Goal: Information Seeking & Learning: Learn about a topic

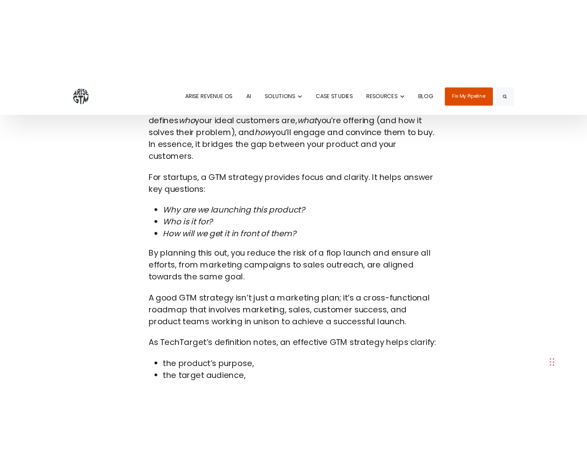
scroll to position [722, 0]
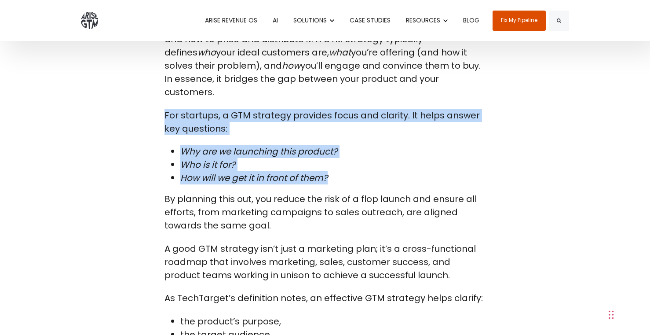
drag, startPoint x: 164, startPoint y: 102, endPoint x: 354, endPoint y: 164, distance: 200.7
copy span "For startups, a GTM strategy provides focus and clarity. It helps answer key qu…"
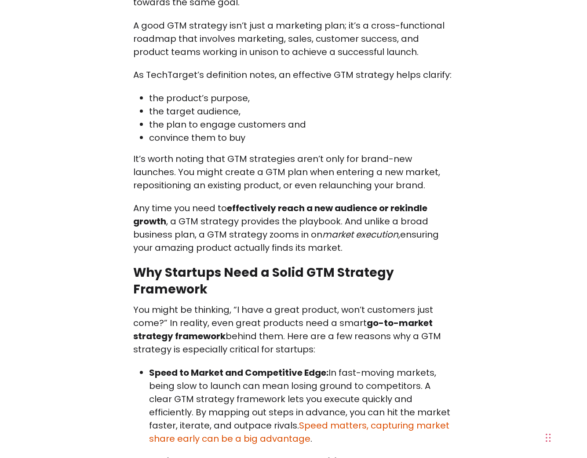
scroll to position [946, 0]
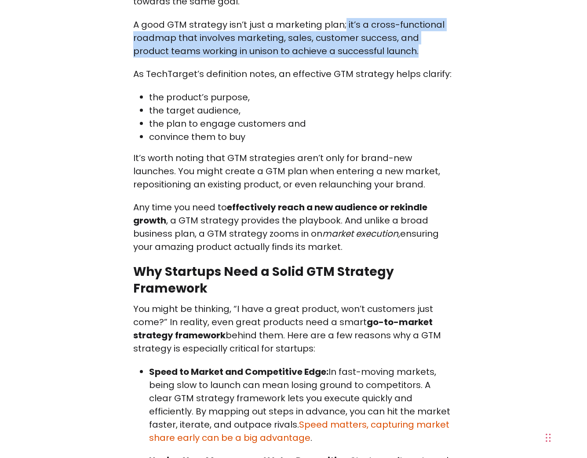
drag, startPoint x: 343, startPoint y: 12, endPoint x: 383, endPoint y: 42, distance: 49.9
click at [383, 42] on p "A good GTM strategy isn’t just a marketing plan; it’s a cross-functional roadma…" at bounding box center [293, 38] width 321 height 40
copy p "it’s a cross-functional roadmap that involves marketing, sales, customer succes…"
click at [392, 104] on li "the target audience," at bounding box center [301, 110] width 305 height 13
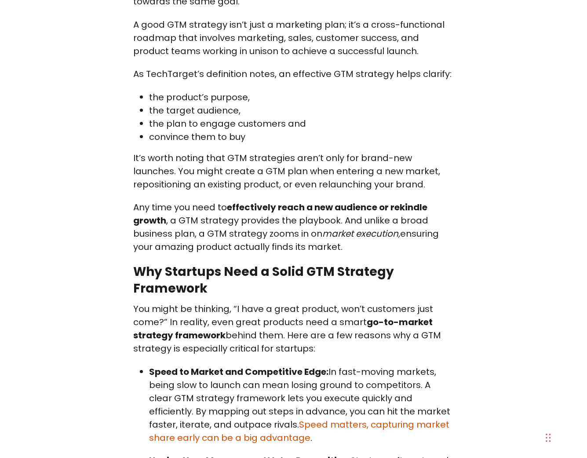
click at [392, 104] on li "the target audience," at bounding box center [301, 110] width 305 height 13
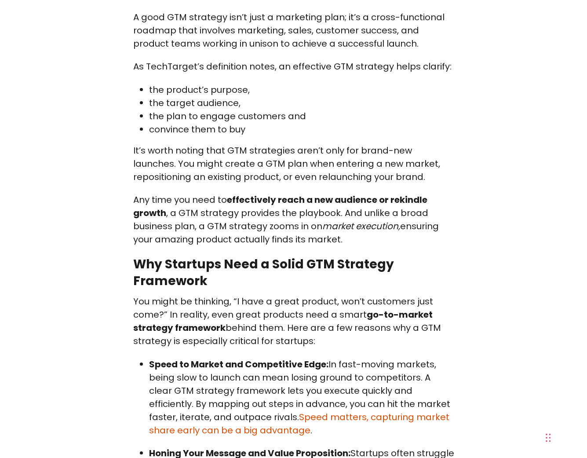
scroll to position [957, 0]
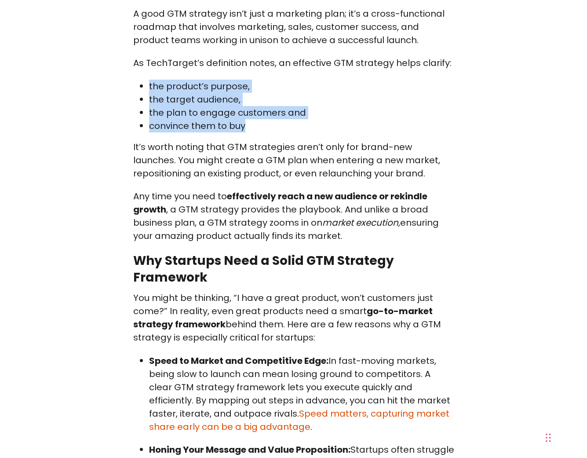
drag, startPoint x: 248, startPoint y: 112, endPoint x: 149, endPoint y: 74, distance: 106.1
click at [149, 80] on ul "the product’s purpose, the target audience, the plan to engage customers and co…" at bounding box center [293, 106] width 321 height 53
copy ul "the product’s purpose, the target audience, the plan to engage customers and co…"
click at [424, 119] on li "convince them to buy" at bounding box center [301, 125] width 305 height 13
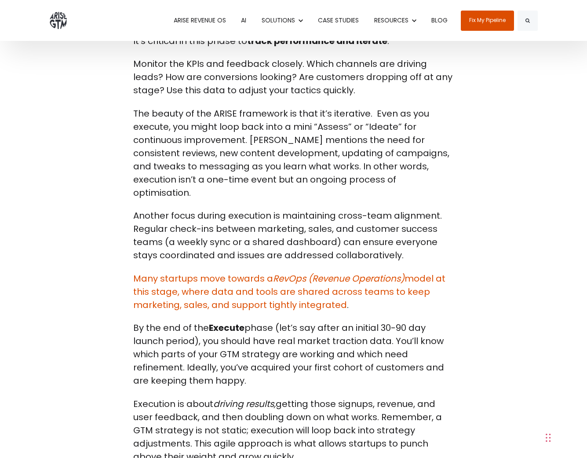
scroll to position [5260, 0]
